Goal: Find specific page/section: Find specific page/section

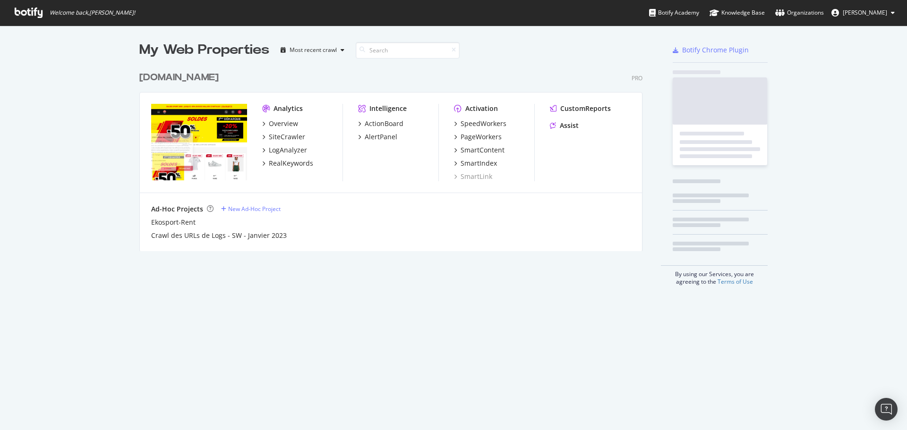
scroll to position [185, 503]
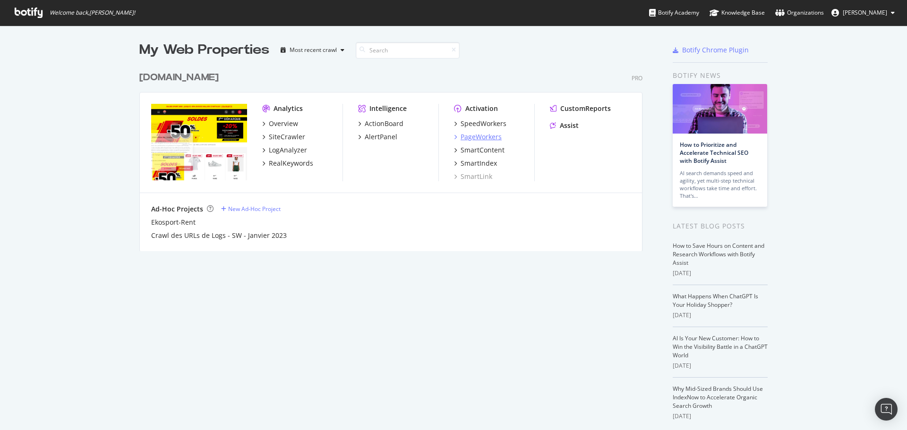
click at [481, 135] on div "PageWorkers" at bounding box center [480, 136] width 41 height 9
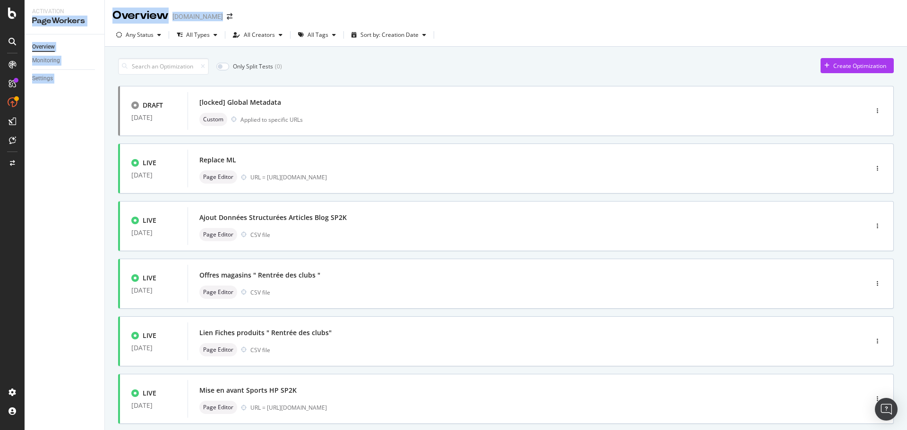
drag, startPoint x: 104, startPoint y: 13, endPoint x: 276, endPoint y: 17, distance: 172.4
click at [276, 17] on div "Activation PageWorkers Overview Monitoring Settings Overview [DOMAIN_NAME] Any …" at bounding box center [466, 215] width 882 height 430
click at [284, 14] on div "Overview [DOMAIN_NAME]" at bounding box center [506, 12] width 802 height 24
click at [150, 35] on div "Any Status" at bounding box center [140, 35] width 28 height 6
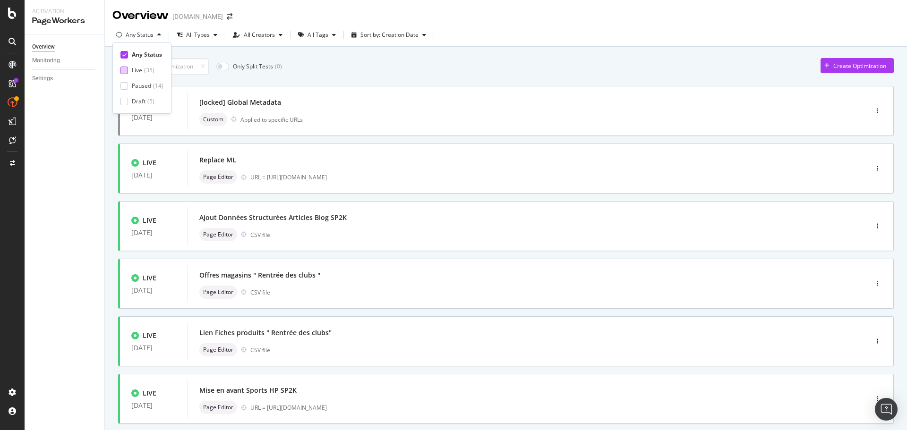
click at [143, 69] on div "Live ( 35 )" at bounding box center [143, 70] width 23 height 8
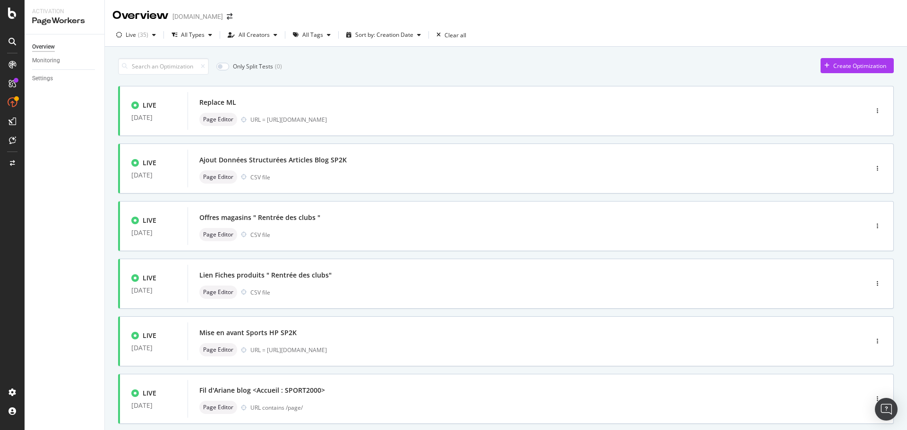
click at [519, 70] on div "Only Split Tests ( 0 ) Create Optimization" at bounding box center [505, 66] width 775 height 17
click at [188, 36] on div "All Types" at bounding box center [193, 35] width 24 height 6
click at [381, 65] on div "Only Split Tests ( 0 ) Create Optimization" at bounding box center [505, 66] width 775 height 17
click at [317, 40] on div "All Tags" at bounding box center [311, 35] width 45 height 14
click at [322, 101] on div "Linking" at bounding box center [315, 101] width 18 height 8
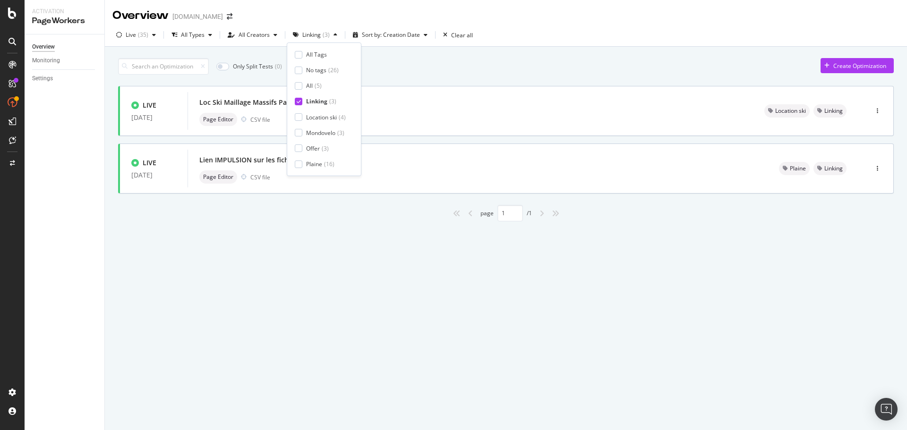
click at [346, 207] on div "page 1 / 1" at bounding box center [505, 213] width 775 height 17
click at [290, 102] on div "Loc Ski Maillage Massifs Pages Stations" at bounding box center [262, 102] width 127 height 9
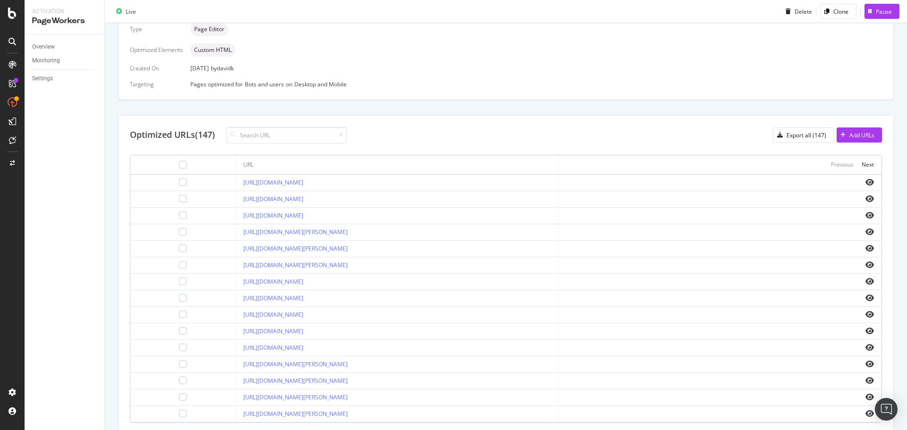
scroll to position [272, 0]
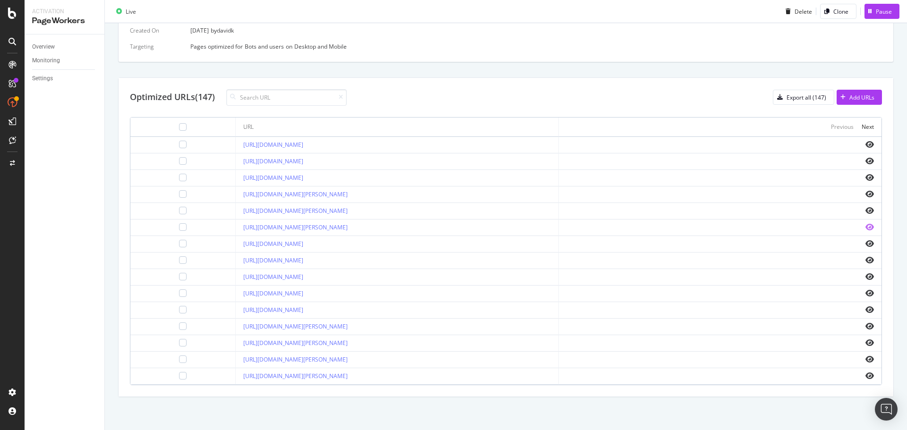
click at [865, 226] on icon "eye" at bounding box center [869, 227] width 9 height 8
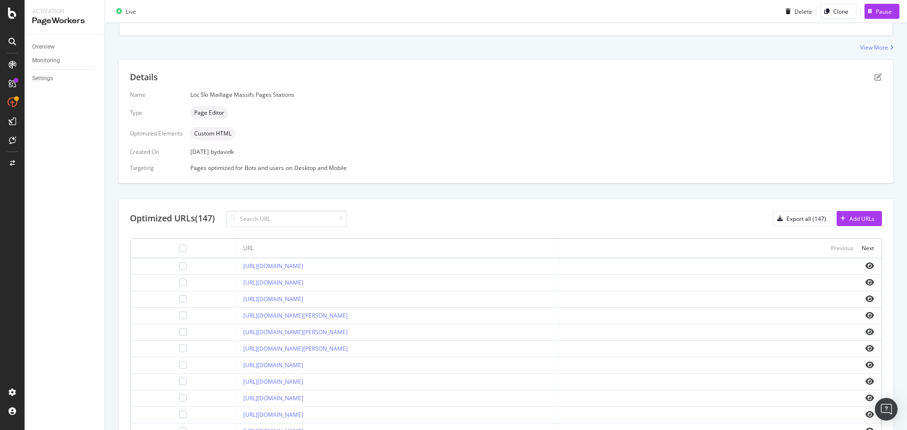
scroll to position [0, 0]
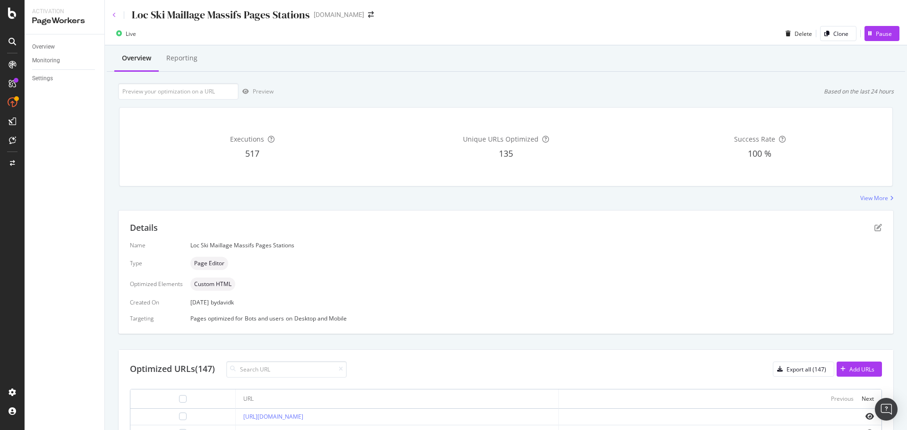
click at [115, 14] on icon at bounding box center [114, 15] width 4 height 6
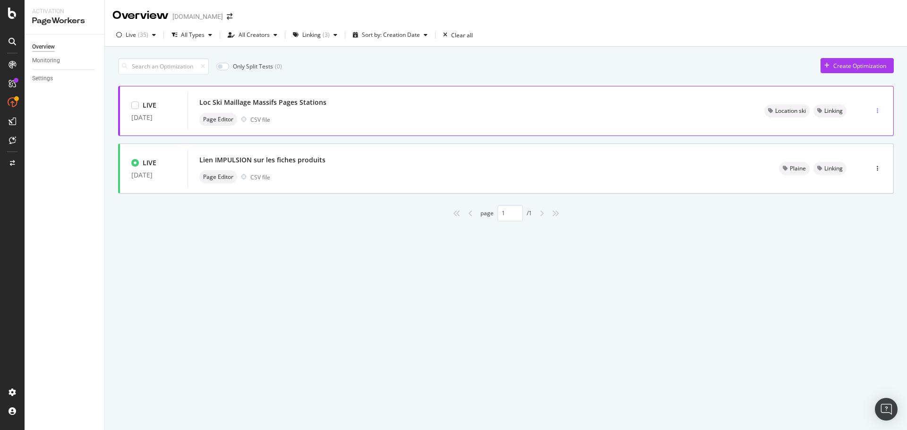
click at [875, 111] on div "button" at bounding box center [877, 111] width 9 height 6
click at [866, 160] on div "Tags" at bounding box center [864, 160] width 13 height 8
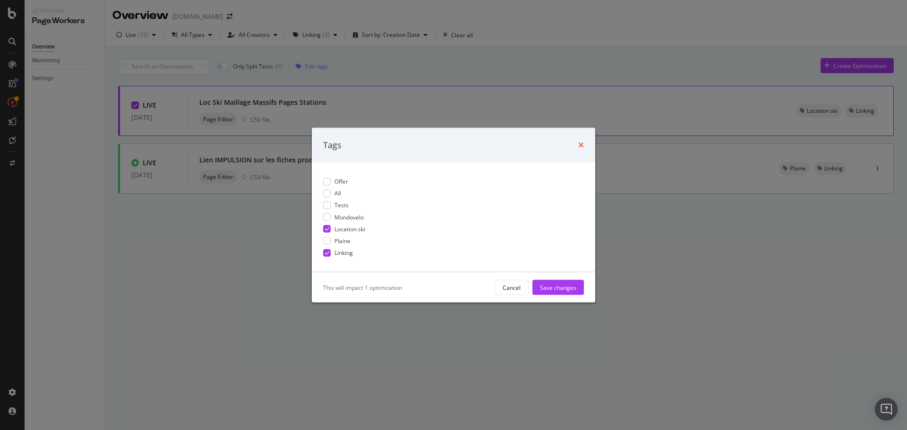
click at [582, 143] on icon "times" at bounding box center [581, 145] width 6 height 8
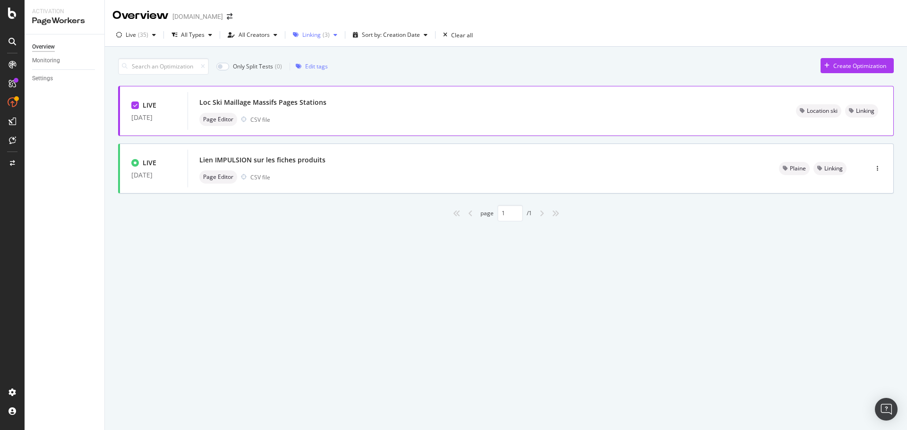
click at [309, 36] on div "Linking" at bounding box center [311, 35] width 18 height 6
click at [315, 108] on div "All Tags No tags ( 26 ) All ( 5 ) Linking ( 3 ) Location ski ( 4 ) Mondovelo ( …" at bounding box center [324, 110] width 59 height 118
click at [315, 102] on div "Linking" at bounding box center [316, 101] width 21 height 8
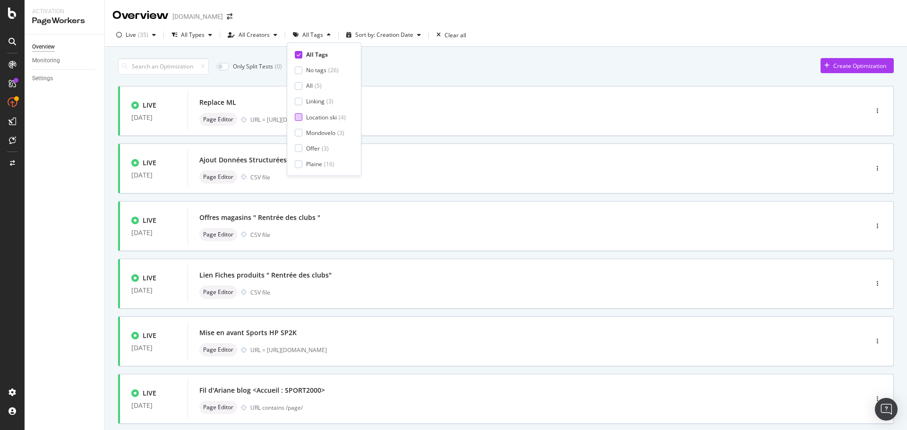
click at [315, 116] on div "Location ski" at bounding box center [321, 117] width 31 height 8
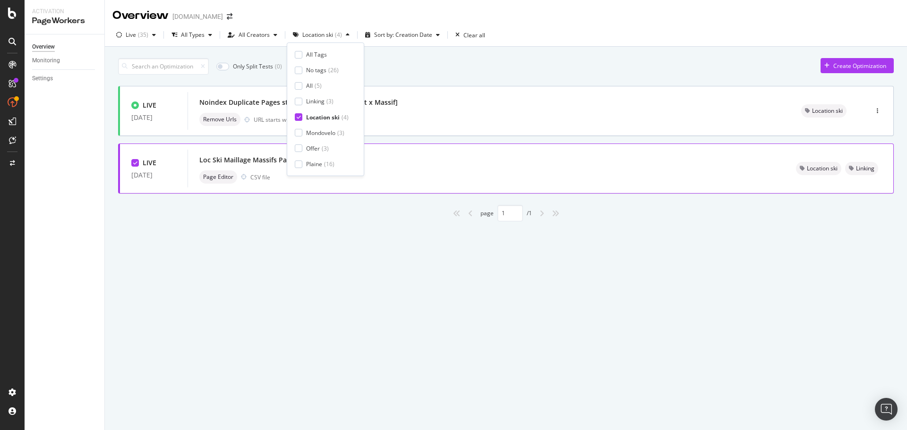
click at [371, 221] on div "page 1 / 1" at bounding box center [505, 213] width 775 height 17
click at [326, 35] on div "Location ski" at bounding box center [317, 35] width 31 height 6
click at [323, 273] on div "Overview [DOMAIN_NAME] Live ( 35 ) All Types All Creators Location ski ( 4 ) So…" at bounding box center [506, 215] width 802 height 430
click at [318, 267] on div "Overview [DOMAIN_NAME] Live ( 35 ) All Types All Creators Location ski ( 4 ) So…" at bounding box center [506, 215] width 802 height 430
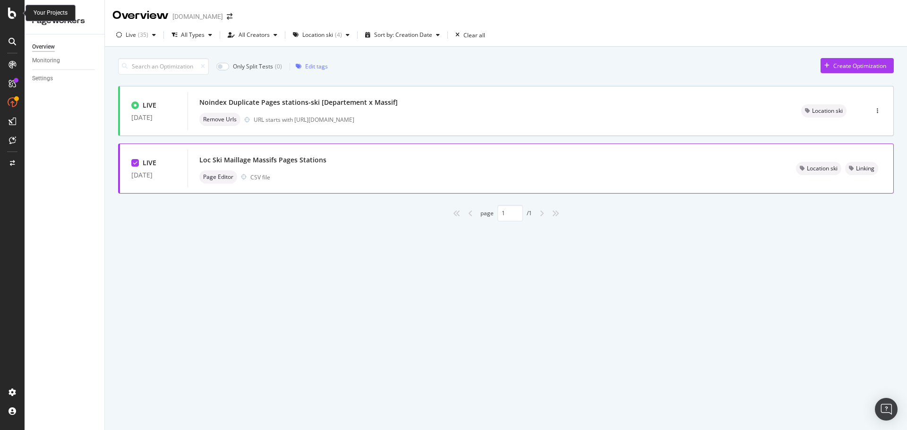
click at [12, 13] on icon at bounding box center [12, 13] width 9 height 11
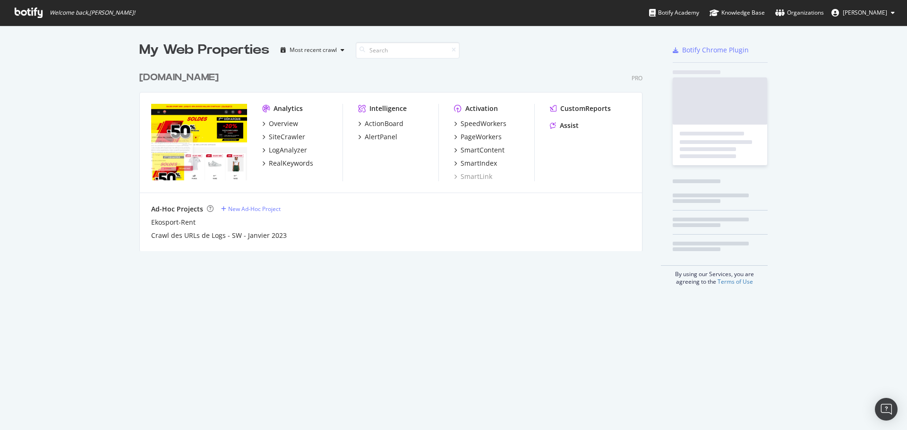
scroll to position [423, 893]
